Goal: Check status: Check status

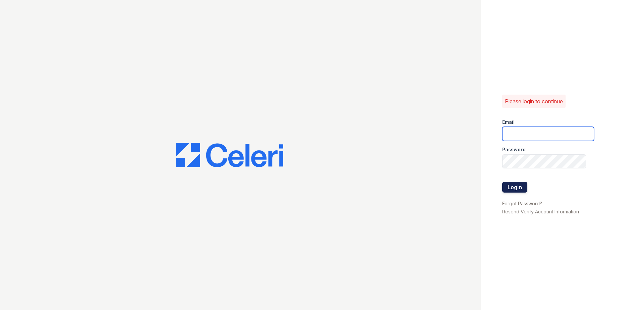
type input "wcannon@trinity-pm.com"
click at [509, 182] on button "Login" at bounding box center [514, 187] width 25 height 11
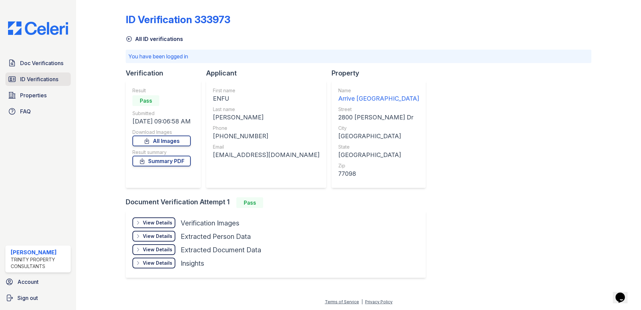
click at [39, 76] on span "ID Verifications" at bounding box center [39, 79] width 38 height 8
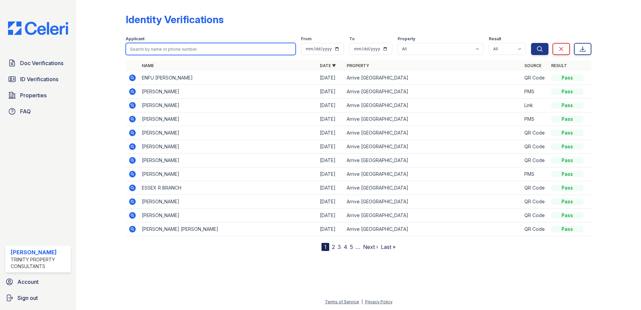
click at [185, 48] on input "search" at bounding box center [211, 49] width 170 height 12
type input "kalesi"
click at [531, 43] on button "Search" at bounding box center [539, 49] width 17 height 12
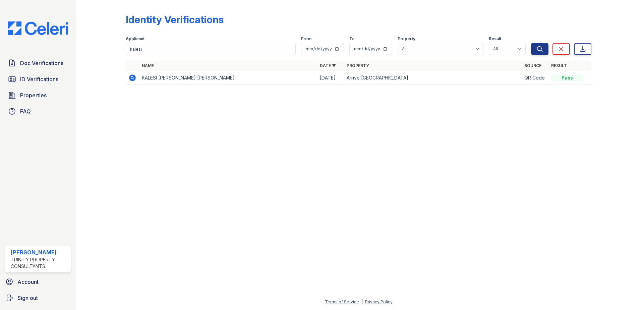
click at [133, 76] on icon at bounding box center [132, 77] width 7 height 7
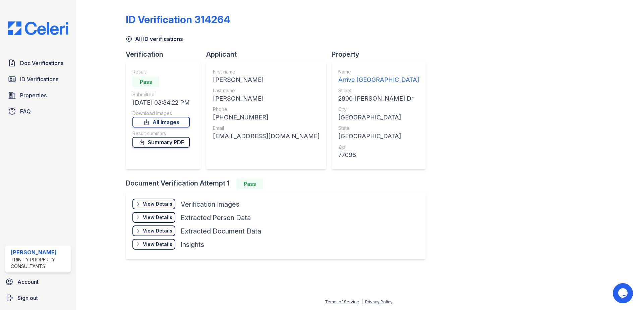
click at [163, 142] on link "Summary PDF" at bounding box center [160, 142] width 57 height 11
click at [157, 204] on div "View Details" at bounding box center [158, 204] width 30 height 7
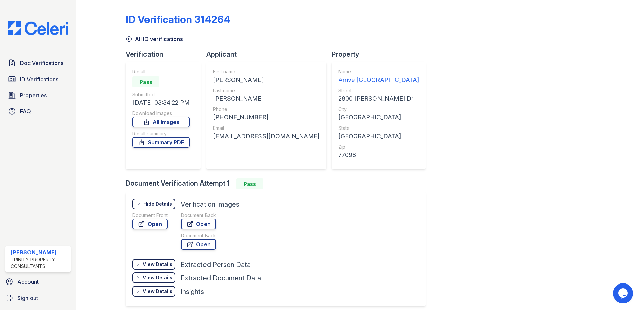
click at [371, 155] on div "Name Arrive [GEOGRAPHIC_DATA] Street [STREET_ADDRESS][PERSON_NAME] City [GEOGRA…" at bounding box center [379, 115] width 94 height 107
click at [199, 226] on link "Open" at bounding box center [198, 224] width 35 height 11
click at [136, 225] on link "Open" at bounding box center [149, 224] width 35 height 11
